Goal: Find specific fact: Find specific fact

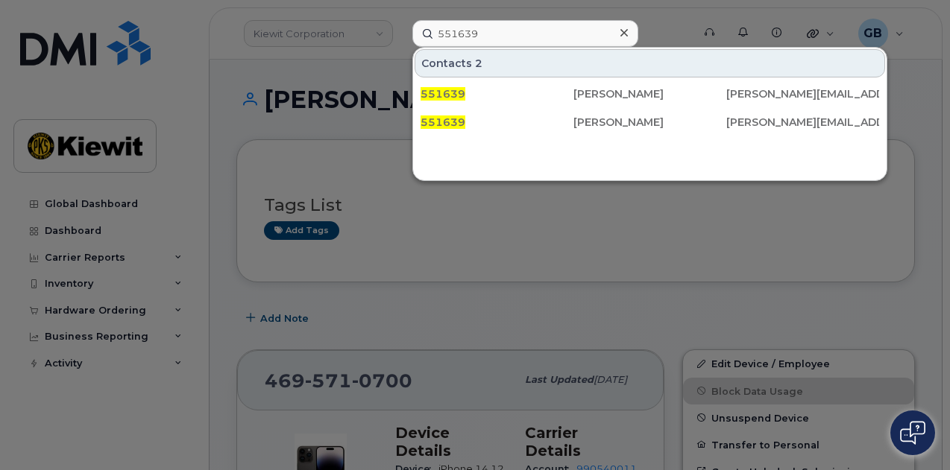
click at [616, 31] on div at bounding box center [624, 33] width 22 height 22
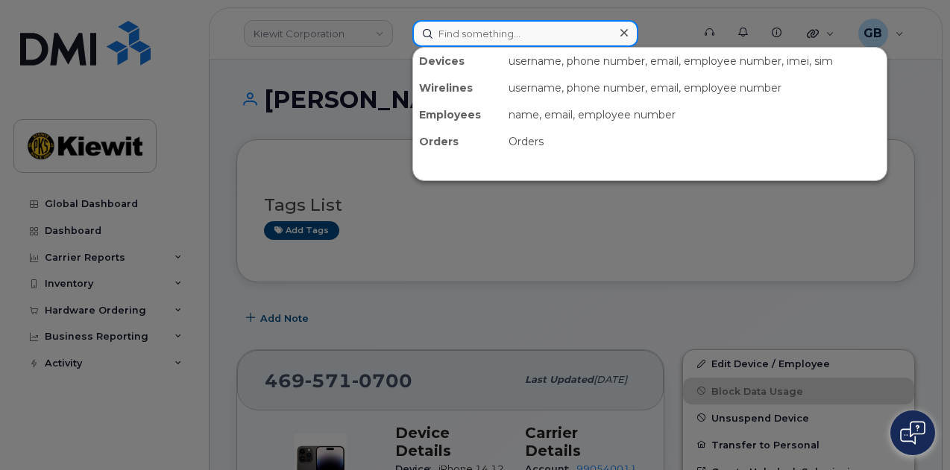
click at [584, 31] on input at bounding box center [525, 33] width 226 height 27
paste input "563613"
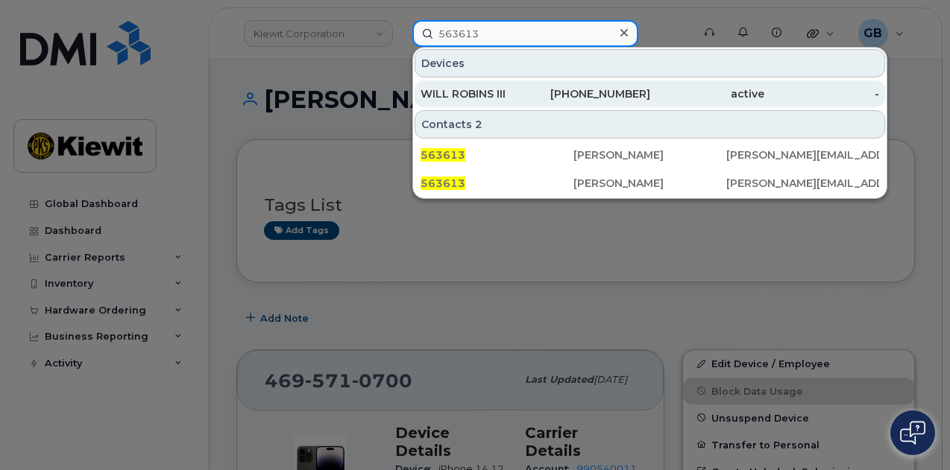
type input "563613"
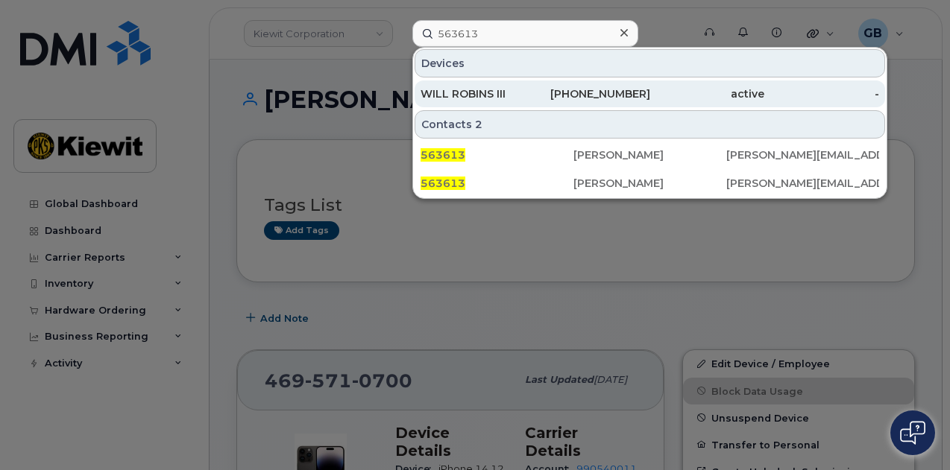
click at [581, 94] on div "[PHONE_NUMBER]" at bounding box center [592, 93] width 115 height 15
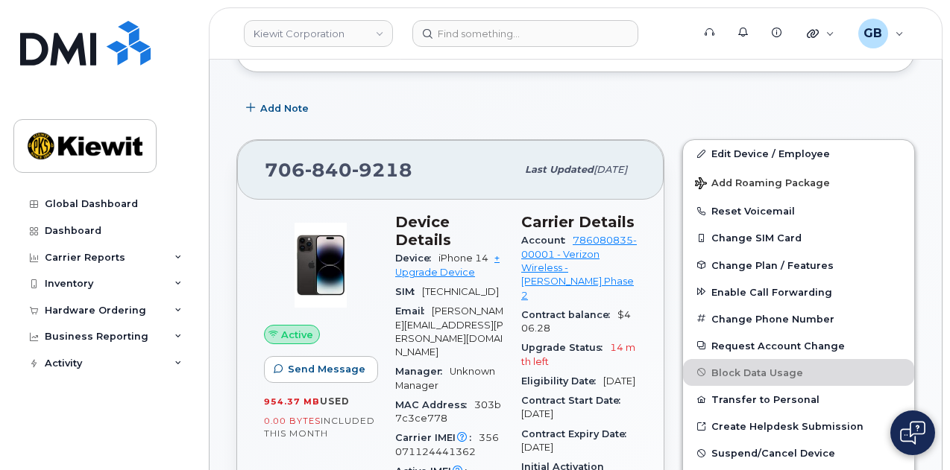
scroll to position [210, 0]
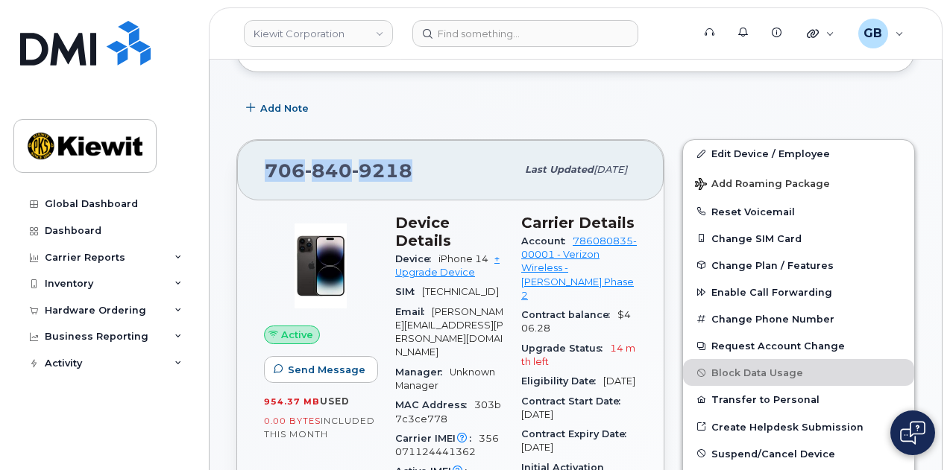
drag, startPoint x: 397, startPoint y: 171, endPoint x: 265, endPoint y: 168, distance: 131.9
click at [265, 168] on div "[PHONE_NUMBER]" at bounding box center [390, 169] width 251 height 31
copy span "[PHONE_NUMBER]"
drag, startPoint x: 488, startPoint y: 241, endPoint x: 439, endPoint y: 238, distance: 49.3
click at [439, 253] on span "iPhone 14" at bounding box center [463, 258] width 50 height 11
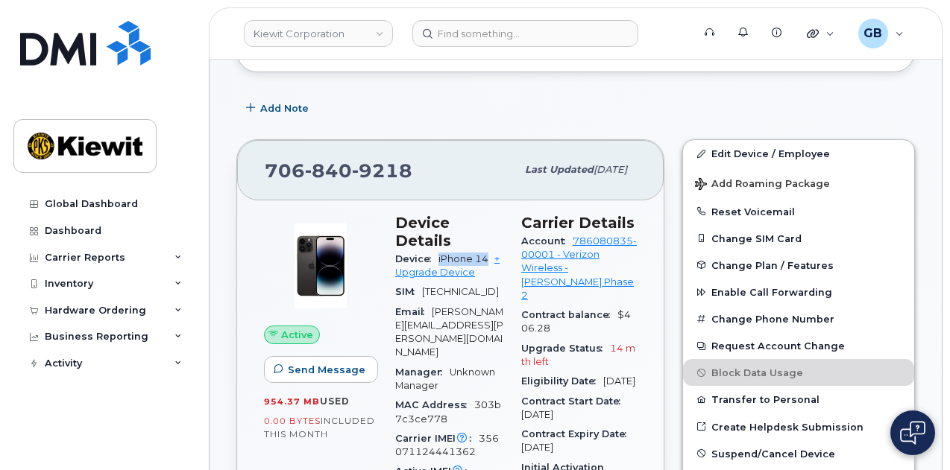
copy span "iPhone 14"
